Goal: Understand process/instructions: Learn how to perform a task or action

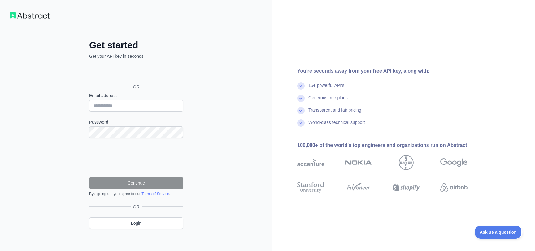
scroll to position [2, 0]
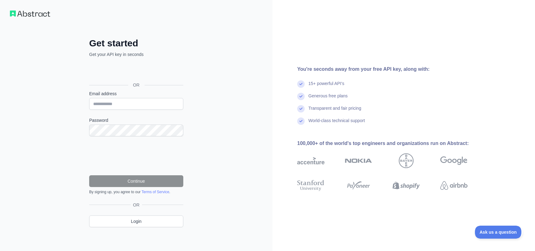
click at [133, 72] on div "Über Google anmelden. Wird in neuem Tab geöffnet." at bounding box center [135, 71] width 93 height 14
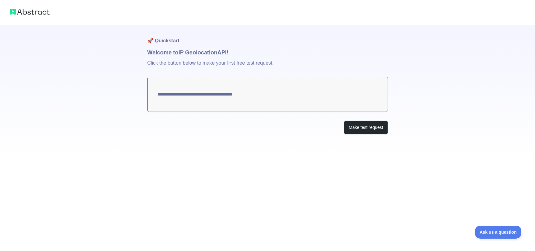
type textarea "**********"
click at [173, 92] on textarea "**********" at bounding box center [267, 94] width 241 height 35
click at [357, 125] on button "Make test request" at bounding box center [366, 128] width 44 height 14
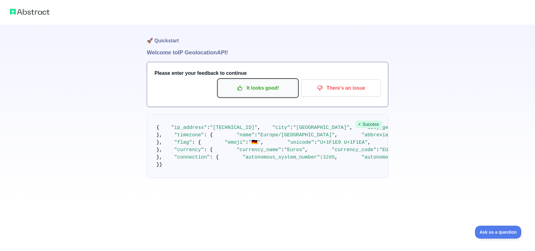
click at [248, 89] on p "It looks good!" at bounding box center [258, 88] width 70 height 11
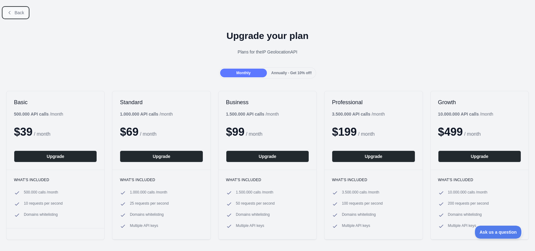
click at [18, 13] on span "Back" at bounding box center [20, 12] width 10 height 5
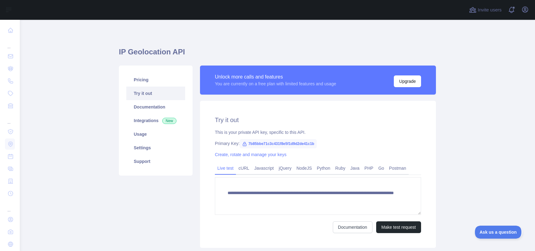
scroll to position [38, 0]
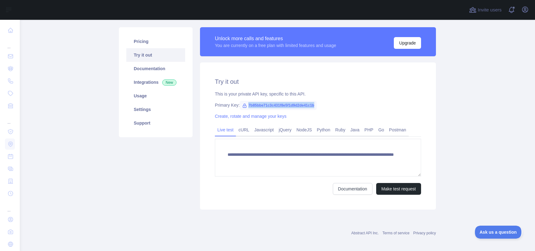
drag, startPoint x: 248, startPoint y: 106, endPoint x: 328, endPoint y: 107, distance: 79.9
click at [328, 107] on div "Primary Key: 7b85bbe71c3c431f8e5f1d9d2de41c1b" at bounding box center [318, 105] width 206 height 6
copy span "7b85bbe71c3c431f8e5f1d9d2de41c1b"
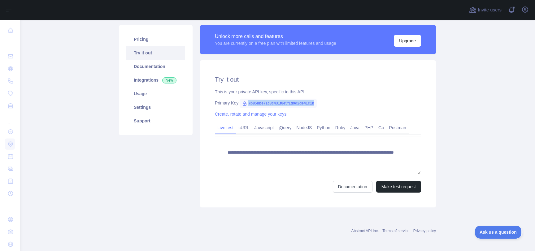
scroll to position [41, 0]
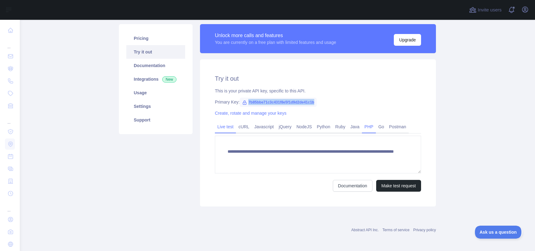
click at [362, 127] on link "PHP" at bounding box center [369, 127] width 14 height 10
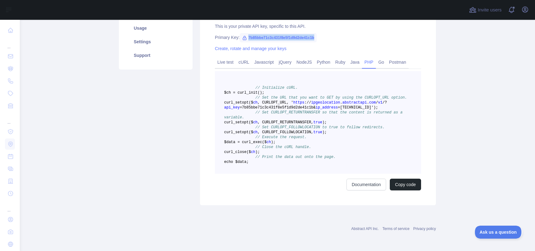
scroll to position [118, 0]
drag, startPoint x: 277, startPoint y: 175, endPoint x: 254, endPoint y: 164, distance: 25.8
click at [254, 164] on pre "// Initialize cURL. $ch = curl _init() ; // Set the URL that you want to GET by…" at bounding box center [318, 122] width 206 height 103
click at [249, 106] on span "=7b85bbe71c3c431f8e5f1d9d2de41c1b&" at bounding box center [278, 108] width 76 height 4
drag, startPoint x: 242, startPoint y: 75, endPoint x: 280, endPoint y: 169, distance: 101.4
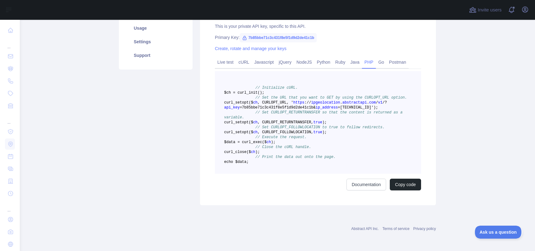
click at [284, 174] on pre "// Initialize cURL. $ch = curl _init() ; // Set the URL that you want to GET by…" at bounding box center [318, 122] width 206 height 103
copy code "// Initialize cURL. $ch = curl _init() ; // Set the URL that you want to GET by…"
click at [369, 185] on link "Documentation" at bounding box center [366, 185] width 40 height 12
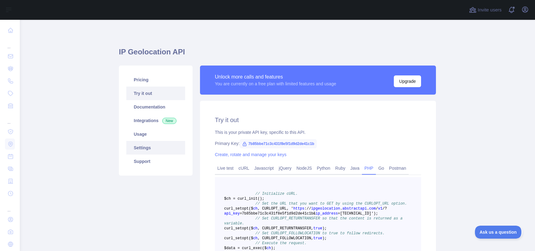
click at [141, 148] on link "Settings" at bounding box center [155, 148] width 59 height 14
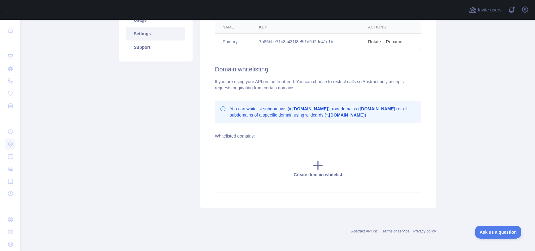
scroll to position [116, 0]
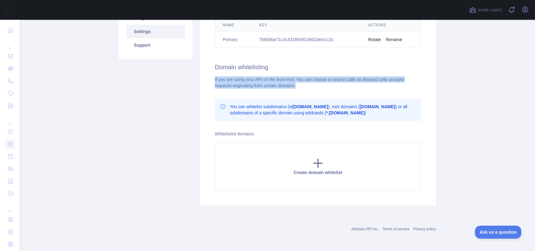
drag, startPoint x: 281, startPoint y: 87, endPoint x: 213, endPoint y: 80, distance: 68.7
click at [213, 80] on div "Manage your API Keys Create a new key Name Key Actions Primary 7b85bbe71c3c431f…" at bounding box center [318, 95] width 236 height 221
